Goal: Information Seeking & Learning: Learn about a topic

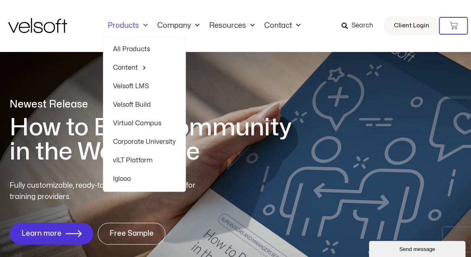
click at [148, 25] on link "Products" at bounding box center [128, 25] width 50 height 9
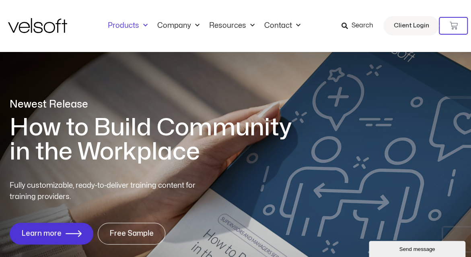
click at [148, 25] on link "Products" at bounding box center [128, 25] width 50 height 9
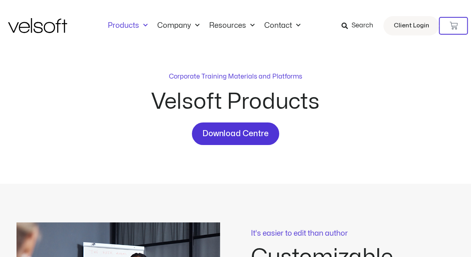
click at [141, 23] on span "Menu" at bounding box center [143, 25] width 8 height 13
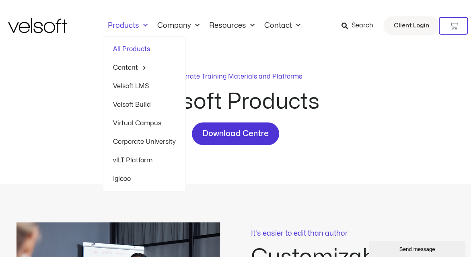
click at [146, 25] on span "Menu" at bounding box center [143, 25] width 8 height 13
click at [130, 47] on link "All Products" at bounding box center [144, 49] width 63 height 19
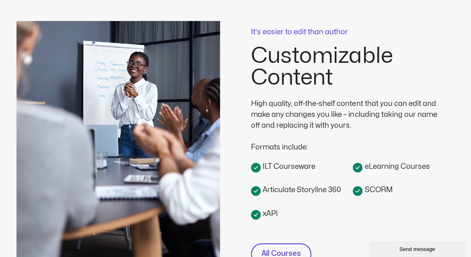
scroll to position [282, 0]
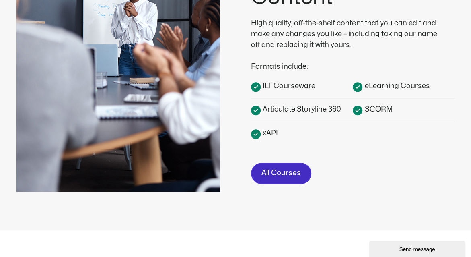
click at [275, 171] on span "All Courses" at bounding box center [281, 173] width 39 height 12
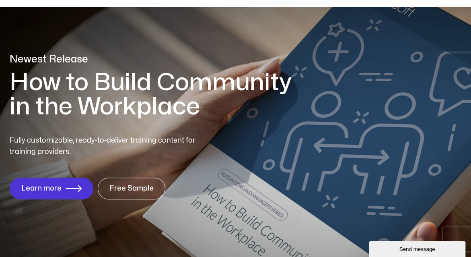
scroll to position [40, 0]
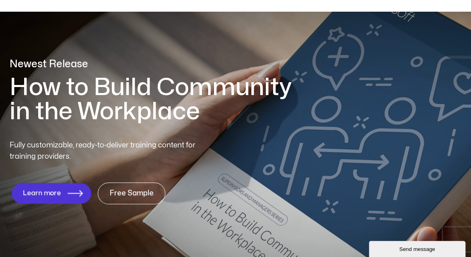
click at [75, 194] on icon "1 of 1" at bounding box center [75, 193] width 15 height 7
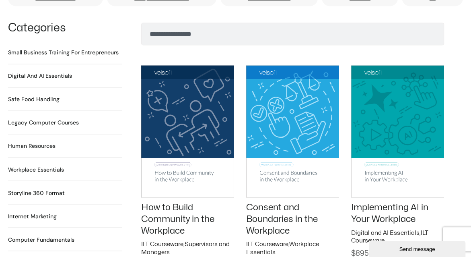
scroll to position [564, 0]
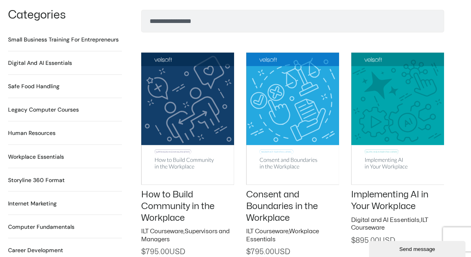
click at [30, 59] on h2 "Digital and AI Essentials 23 Products" at bounding box center [40, 63] width 64 height 8
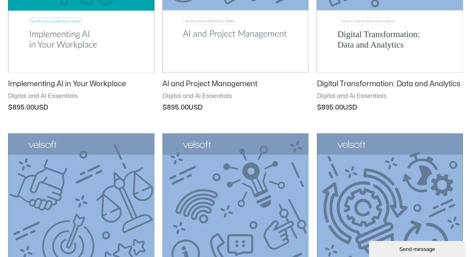
scroll to position [201, 0]
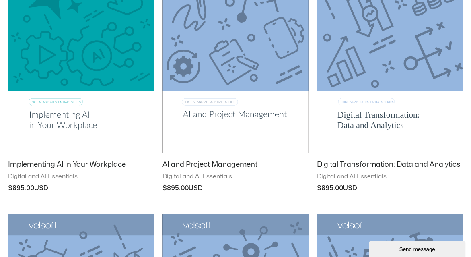
click at [207, 114] on img at bounding box center [236, 50] width 147 height 208
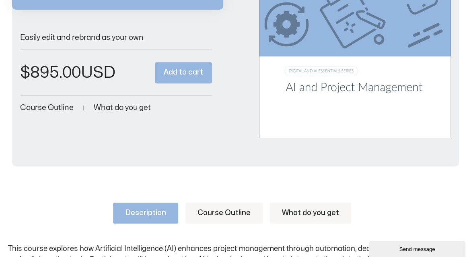
scroll to position [201, 0]
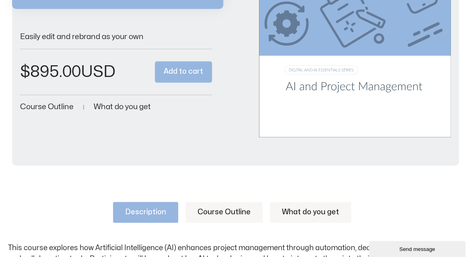
click at [49, 106] on span "Course Outline" at bounding box center [47, 107] width 54 height 8
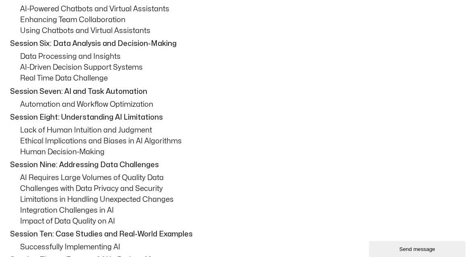
scroll to position [543, 0]
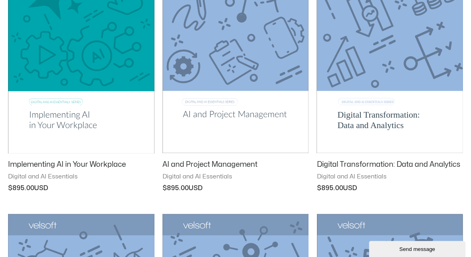
click at [69, 118] on img at bounding box center [81, 50] width 147 height 208
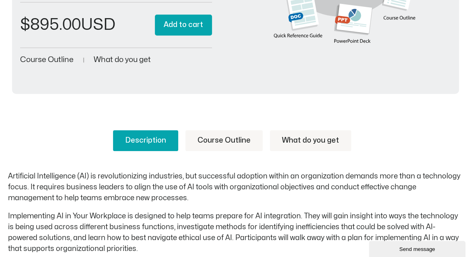
scroll to position [242, 0]
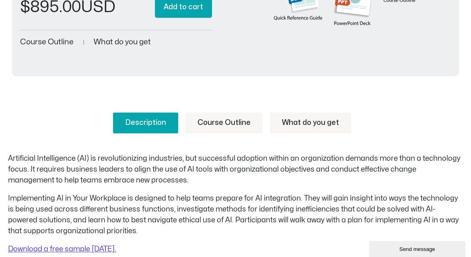
click at [55, 42] on span "Course Outline" at bounding box center [47, 42] width 54 height 8
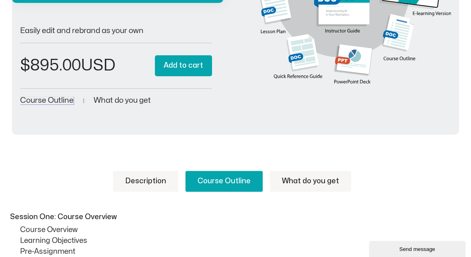
scroll to position [0, 0]
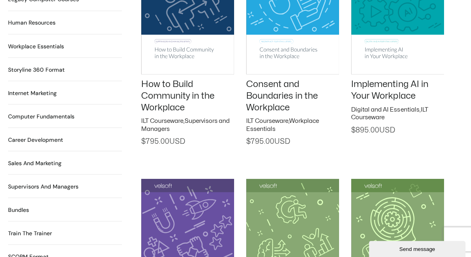
scroll to position [684, 0]
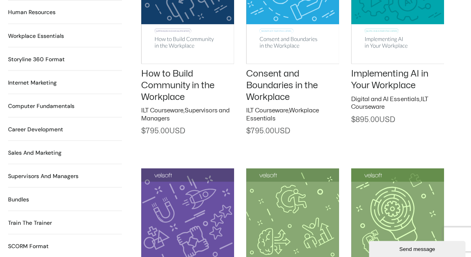
click at [43, 148] on h2 "Sales and Marketing 17 Products" at bounding box center [35, 152] width 54 height 8
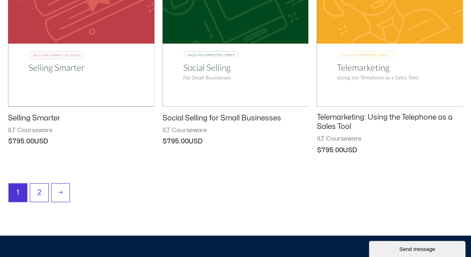
scroll to position [1087, 0]
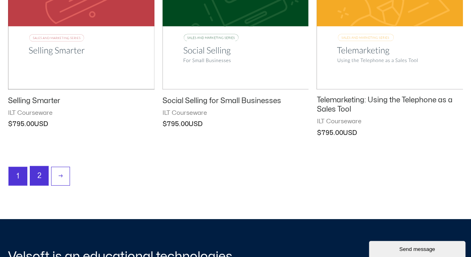
click at [41, 173] on link "2" at bounding box center [39, 175] width 18 height 19
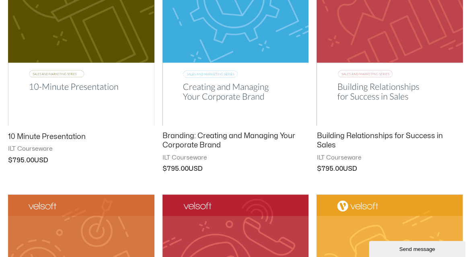
scroll to position [242, 0]
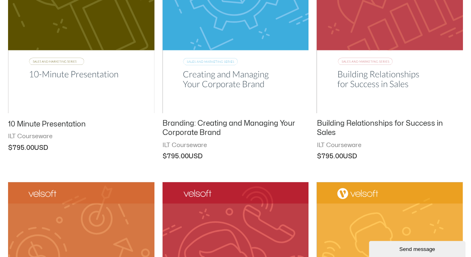
click at [350, 124] on h2 "Building Relationships for Success in Sales" at bounding box center [390, 128] width 147 height 19
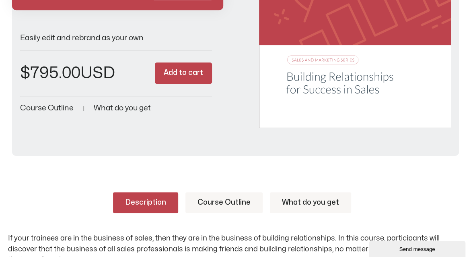
scroll to position [282, 0]
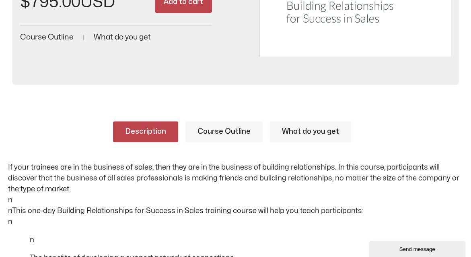
click at [54, 36] on span "Course Outline" at bounding box center [47, 37] width 54 height 8
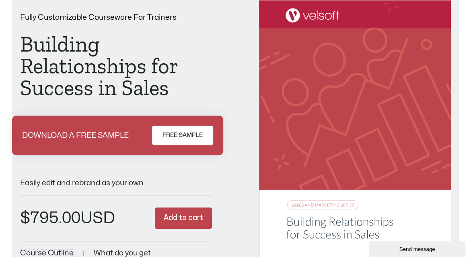
scroll to position [19, 0]
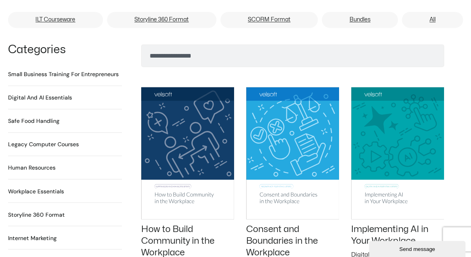
scroll to position [483, 0]
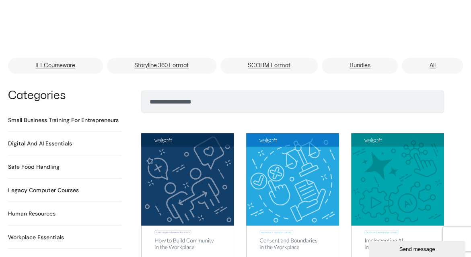
click at [48, 139] on h2 "Digital and AI Essentials 23 Products" at bounding box center [40, 143] width 64 height 8
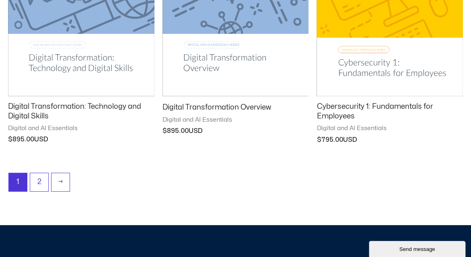
scroll to position [1087, 0]
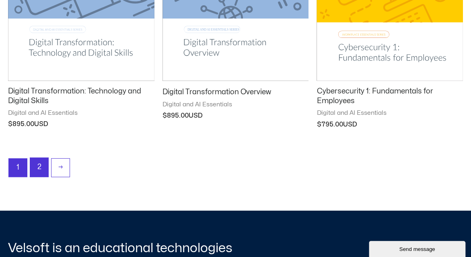
click at [41, 165] on link "2" at bounding box center [39, 167] width 18 height 19
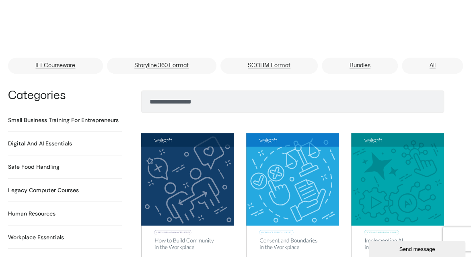
click at [59, 139] on h2 "Digital and AI Essentials 23 Products" at bounding box center [40, 143] width 64 height 8
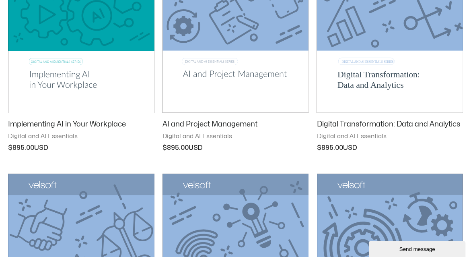
click at [205, 73] on img at bounding box center [236, 9] width 147 height 208
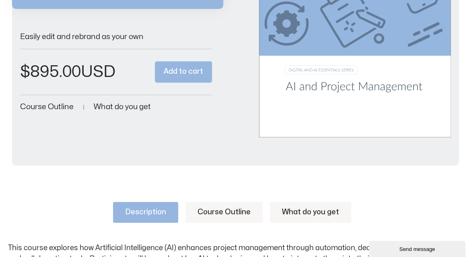
scroll to position [282, 0]
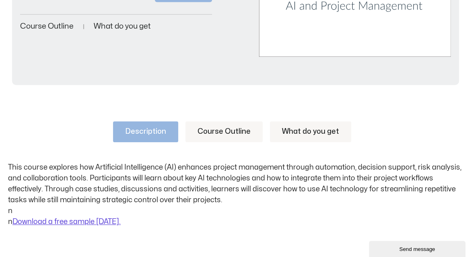
click at [211, 134] on link "Course Outline" at bounding box center [224, 131] width 77 height 21
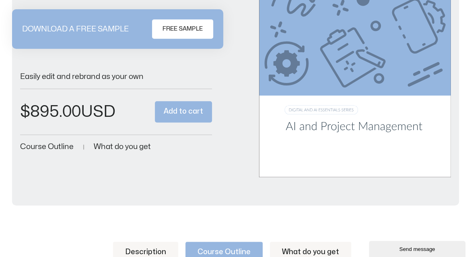
scroll to position [0, 0]
